Goal: Task Accomplishment & Management: Complete application form

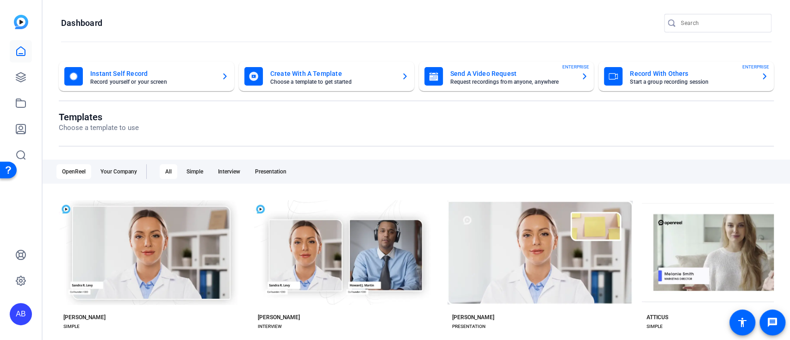
click at [505, 76] on mat-card-title "Send A Video Request" at bounding box center [512, 73] width 124 height 11
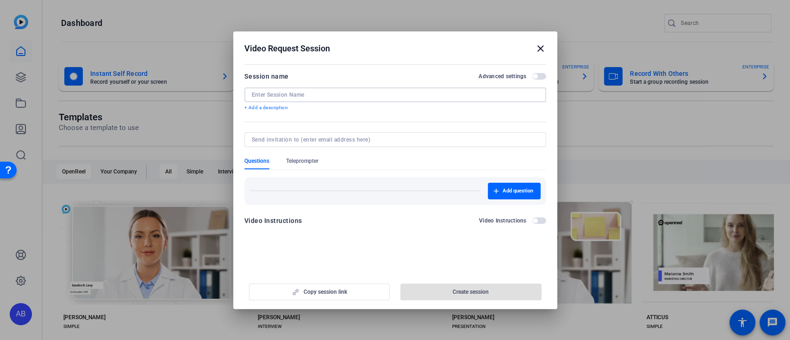
click at [346, 93] on input at bounding box center [395, 94] width 287 height 7
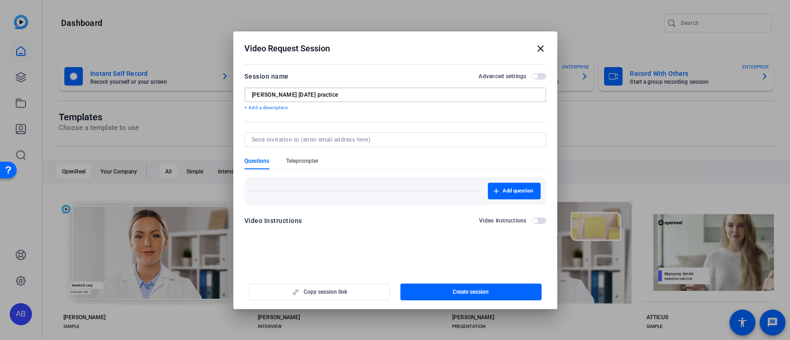
type input "[PERSON_NAME] [DATE] practice"
click at [314, 160] on span "Teleprompter" at bounding box center [302, 160] width 32 height 7
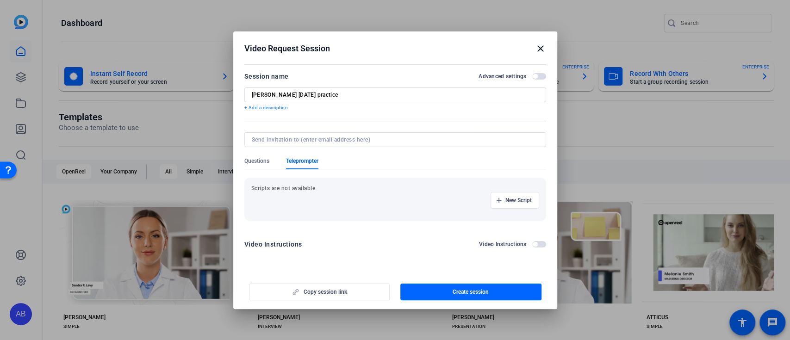
click at [334, 139] on input at bounding box center [393, 139] width 283 height 7
click at [270, 211] on div "Scripts are not available New Script" at bounding box center [395, 199] width 302 height 43
click at [499, 202] on icon "button" at bounding box center [499, 201] width 6 height 6
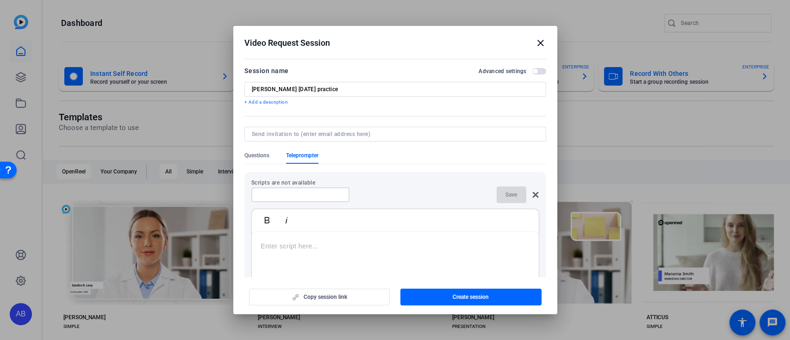
click at [280, 194] on input at bounding box center [300, 194] width 83 height 7
type input "S"
type input "[DATE] script"
click at [295, 249] on p at bounding box center [395, 246] width 268 height 10
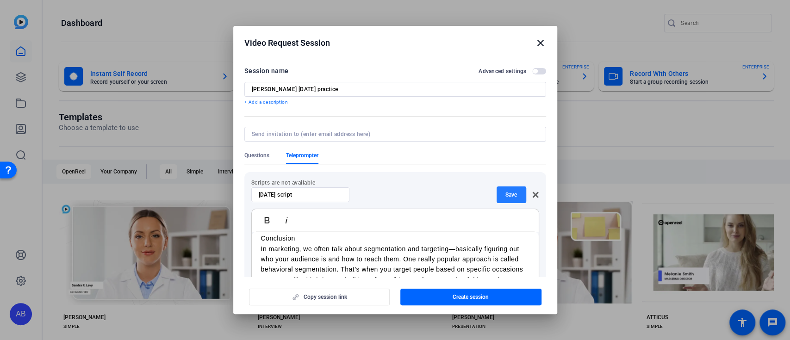
click at [505, 195] on span "Save" at bounding box center [511, 194] width 12 height 7
click at [323, 136] on input at bounding box center [393, 133] width 283 height 7
click at [344, 134] on input at bounding box center [393, 133] width 283 height 7
paste input "[EMAIL_ADDRESS][DOMAIN_NAME]"
type input "[EMAIL_ADDRESS][DOMAIN_NAME]"
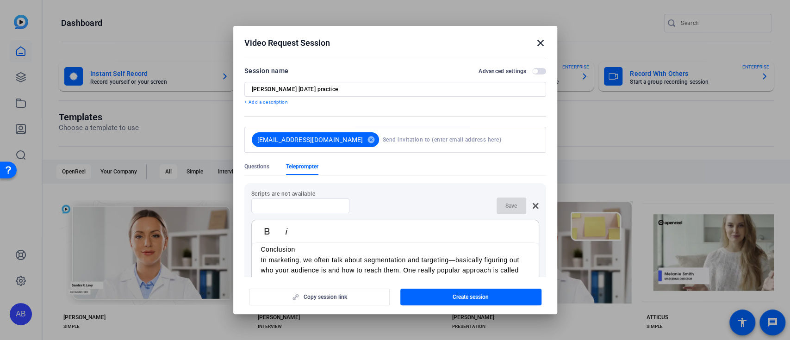
click at [364, 116] on mat-divider at bounding box center [395, 116] width 302 height 0
click at [439, 231] on div "Bold Italic" at bounding box center [395, 231] width 287 height 23
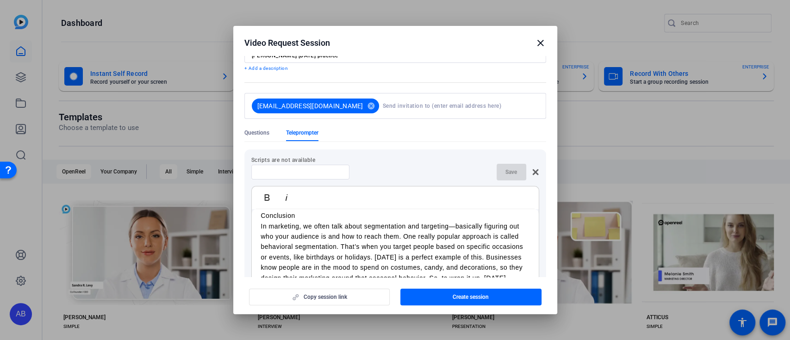
scroll to position [62, 0]
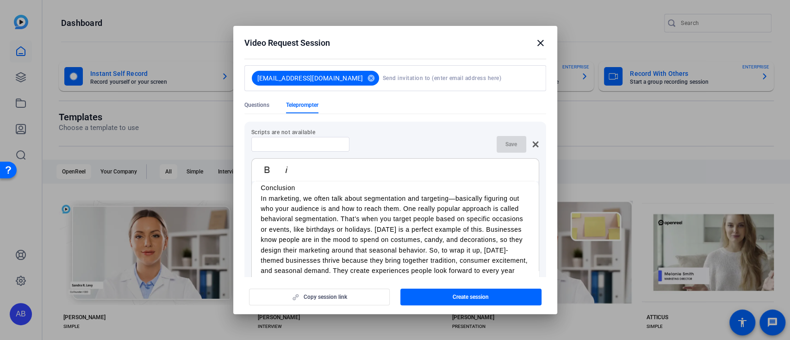
click at [419, 229] on p "In marketing, we often talk about segmentation and targeting—basically figuring…" at bounding box center [395, 245] width 268 height 104
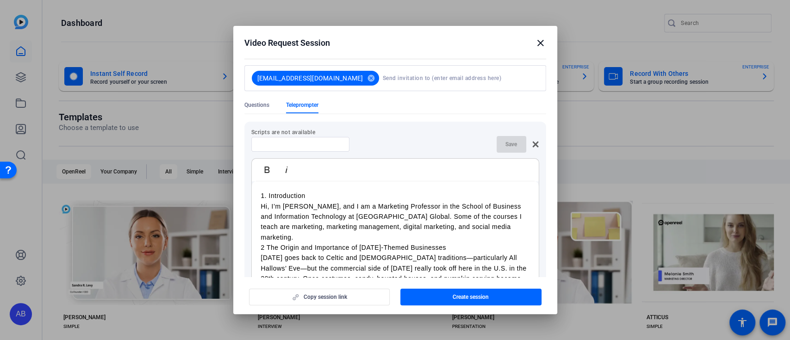
scroll to position [0, 0]
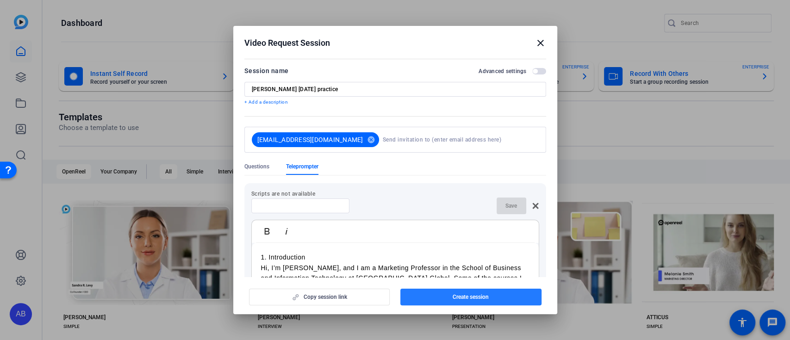
click at [446, 296] on span "button" at bounding box center [470, 297] width 141 height 22
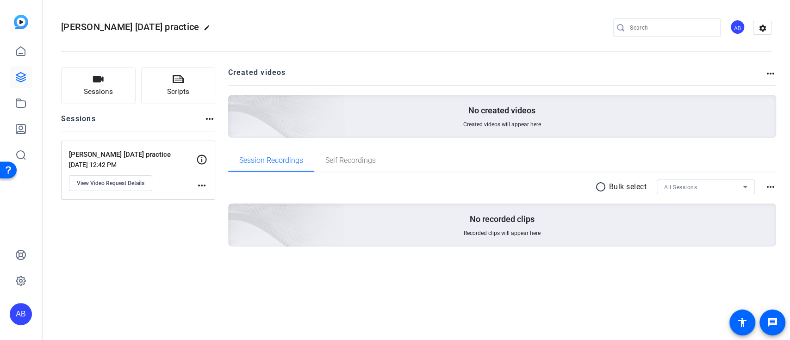
click at [205, 185] on mat-icon "more_horiz" at bounding box center [201, 185] width 11 height 11
click at [350, 22] on div at bounding box center [395, 170] width 790 height 340
click at [209, 161] on div "[PERSON_NAME] [DATE] practice [DATE] 12:42 PM View Video Request Details more_h…" at bounding box center [138, 170] width 154 height 59
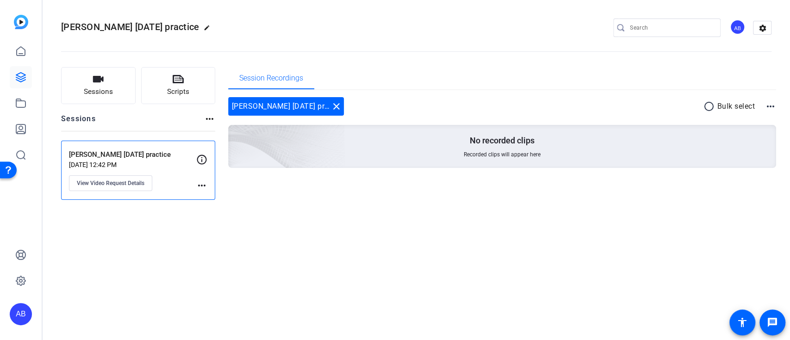
click at [255, 267] on div "[PERSON_NAME] [DATE] practice edit AB settings Sessions Scripts Sessions more_h…" at bounding box center [416, 170] width 747 height 340
click at [463, 235] on div "[PERSON_NAME] [DATE] practice edit AB settings Sessions Scripts Sessions more_h…" at bounding box center [416, 170] width 747 height 340
click at [765, 27] on mat-icon "settings" at bounding box center [762, 28] width 19 height 14
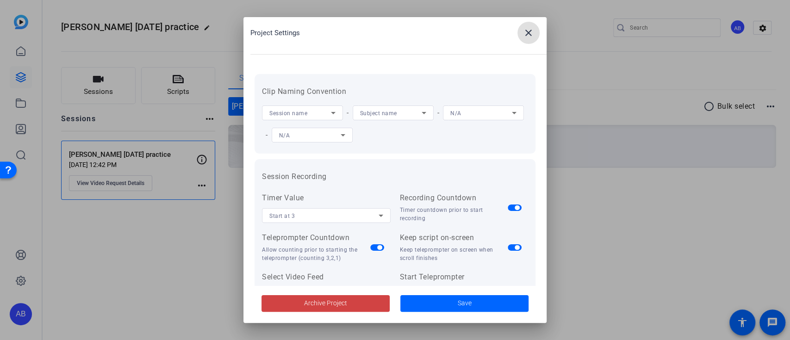
click at [527, 31] on mat-icon "close" at bounding box center [528, 32] width 11 height 11
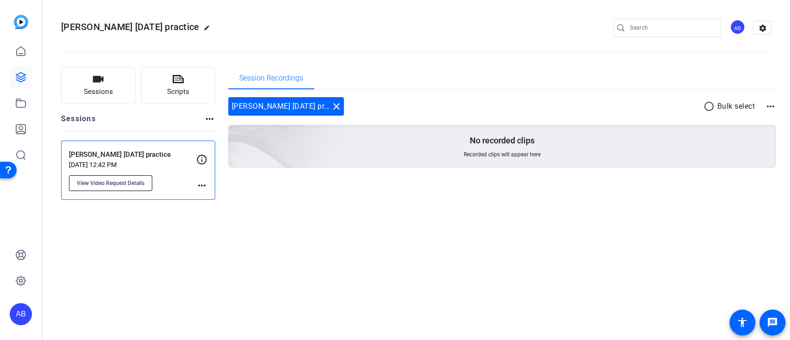
click at [131, 180] on span "View Video Request Details" at bounding box center [111, 183] width 68 height 7
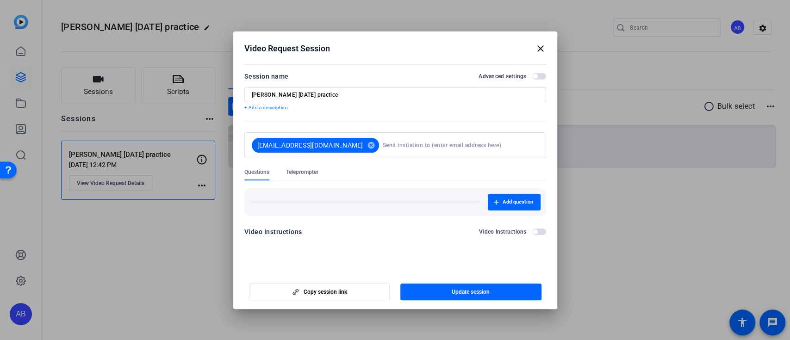
click at [316, 181] on div "Add question" at bounding box center [395, 198] width 302 height 35
click at [311, 175] on span "Teleprompter" at bounding box center [302, 171] width 32 height 7
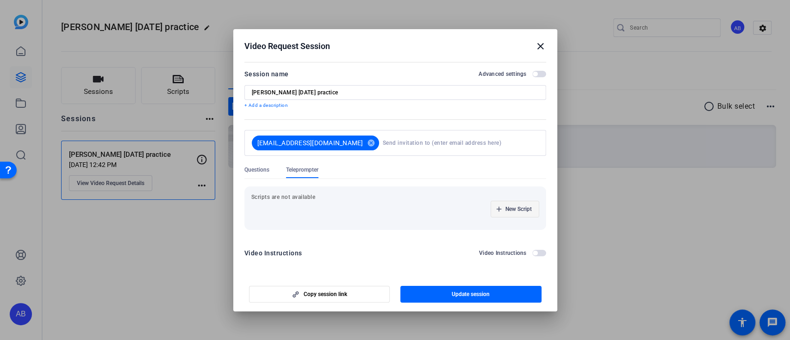
click at [522, 210] on span "New Script" at bounding box center [518, 208] width 26 height 7
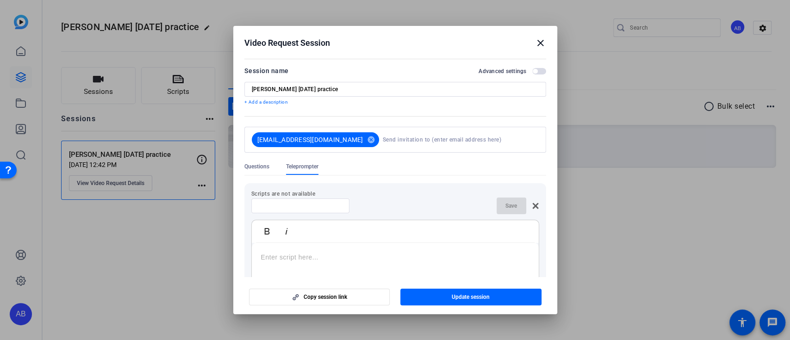
click at [314, 250] on div at bounding box center [395, 301] width 287 height 116
click at [291, 205] on input at bounding box center [300, 205] width 83 height 7
drag, startPoint x: 454, startPoint y: 271, endPoint x: 236, endPoint y: 231, distance: 221.9
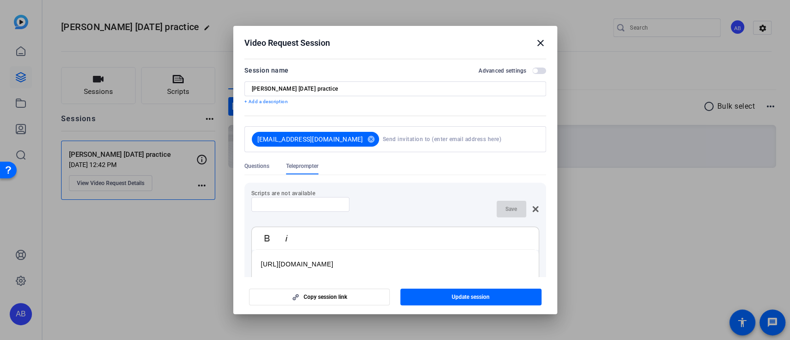
click at [236, 231] on mat-dialog-content "Session name Advanced settings [PERSON_NAME] [DATE] practice + Add a descriptio…" at bounding box center [395, 166] width 324 height 221
click at [331, 250] on div at bounding box center [395, 308] width 287 height 116
click at [328, 263] on p at bounding box center [395, 264] width 268 height 10
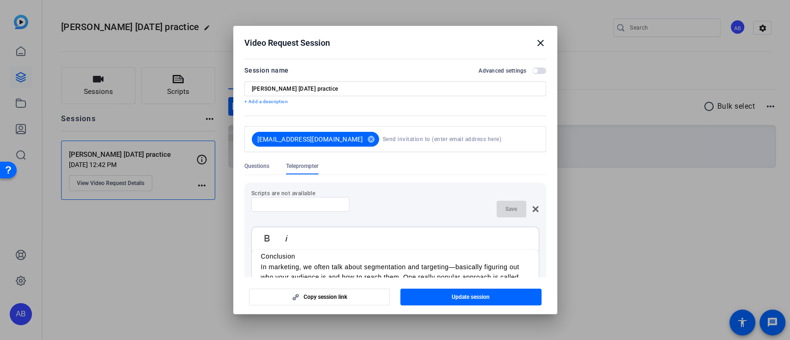
click at [307, 208] on div at bounding box center [300, 204] width 83 height 15
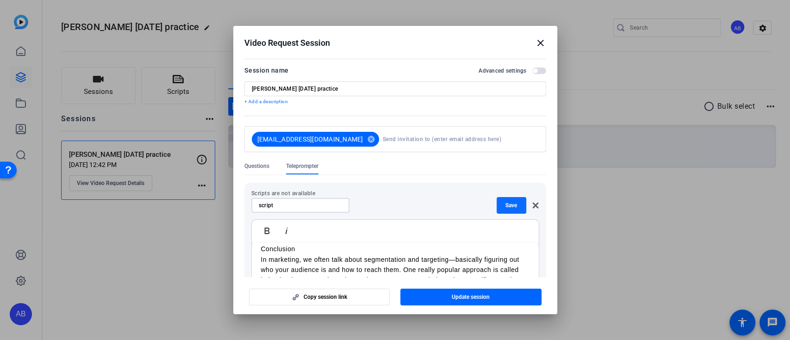
type input "script"
click at [514, 207] on span "button" at bounding box center [511, 205] width 30 height 22
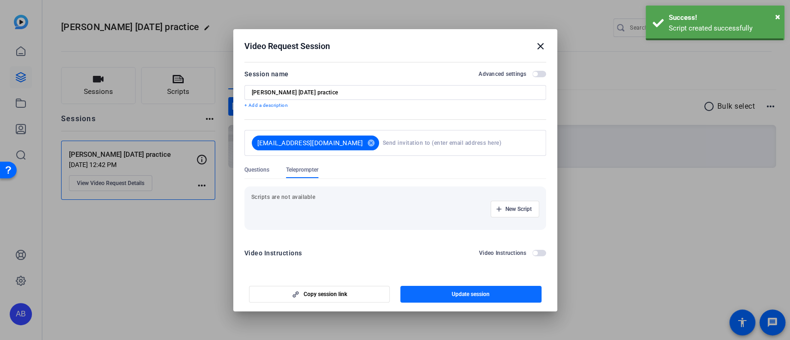
scroll to position [0, 0]
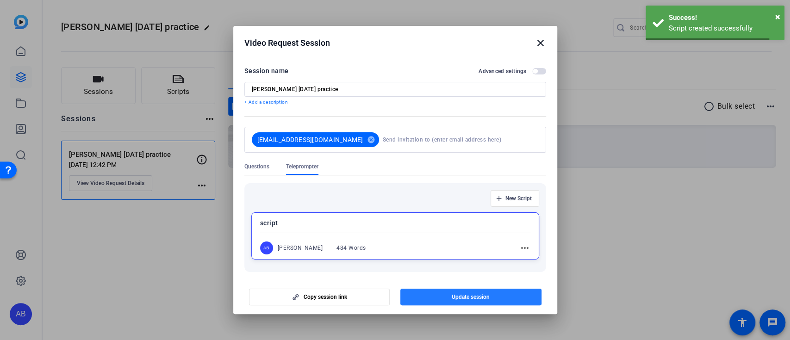
click at [503, 294] on span "button" at bounding box center [470, 297] width 141 height 22
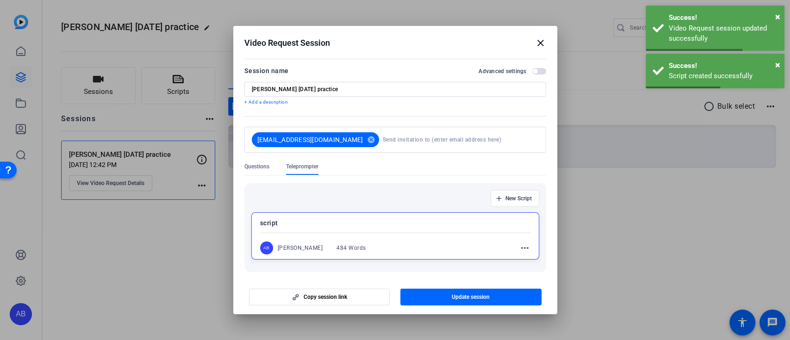
click at [632, 254] on div at bounding box center [395, 170] width 790 height 340
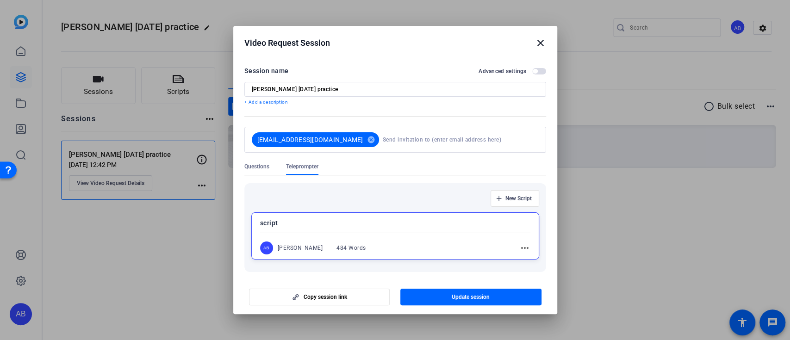
click at [540, 43] on mat-icon "close" at bounding box center [540, 42] width 11 height 11
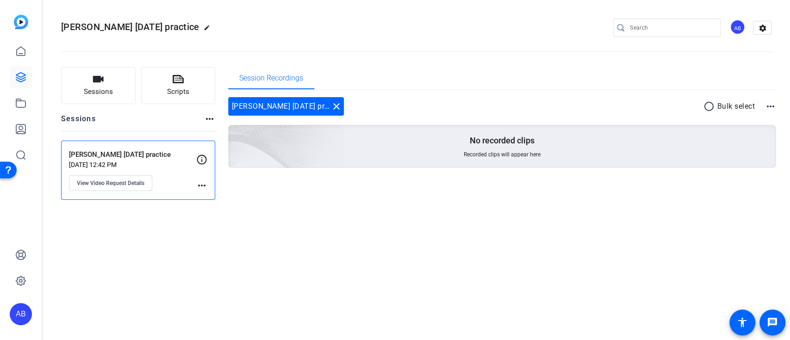
drag, startPoint x: 432, startPoint y: 220, endPoint x: 413, endPoint y: 222, distance: 19.1
click at [431, 220] on div "[PERSON_NAME] [DATE] practice edit AB settings Sessions Scripts Sessions more_h…" at bounding box center [416, 170] width 747 height 340
click at [25, 52] on icon at bounding box center [21, 51] width 8 height 9
